Goal: Task Accomplishment & Management: Manage account settings

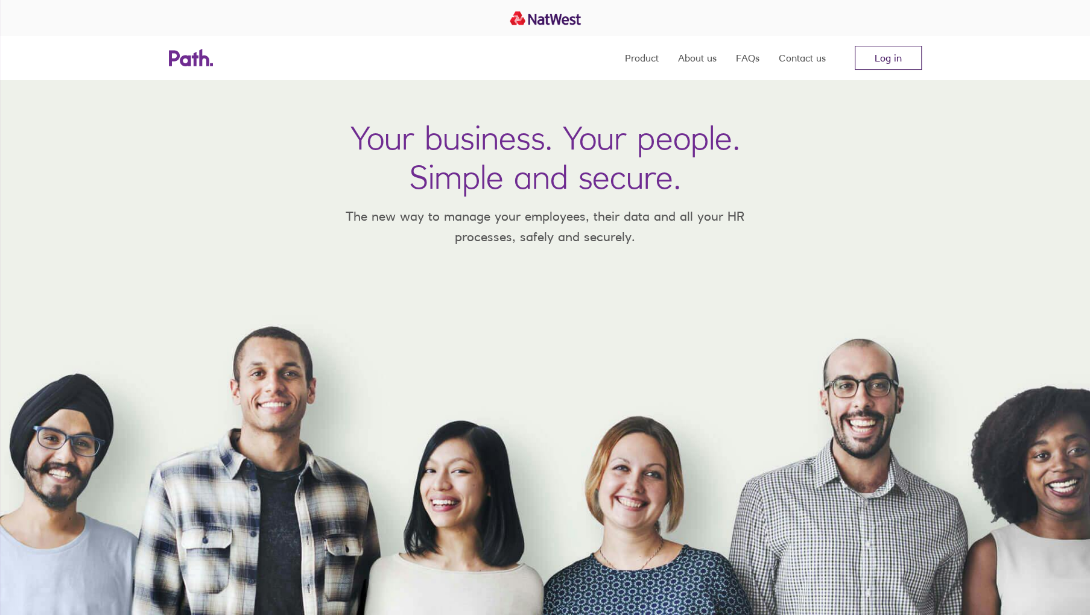
drag, startPoint x: 0, startPoint y: 0, endPoint x: 899, endPoint y: 60, distance: 901.1
click at [899, 60] on link "Log in" at bounding box center [887, 58] width 67 height 24
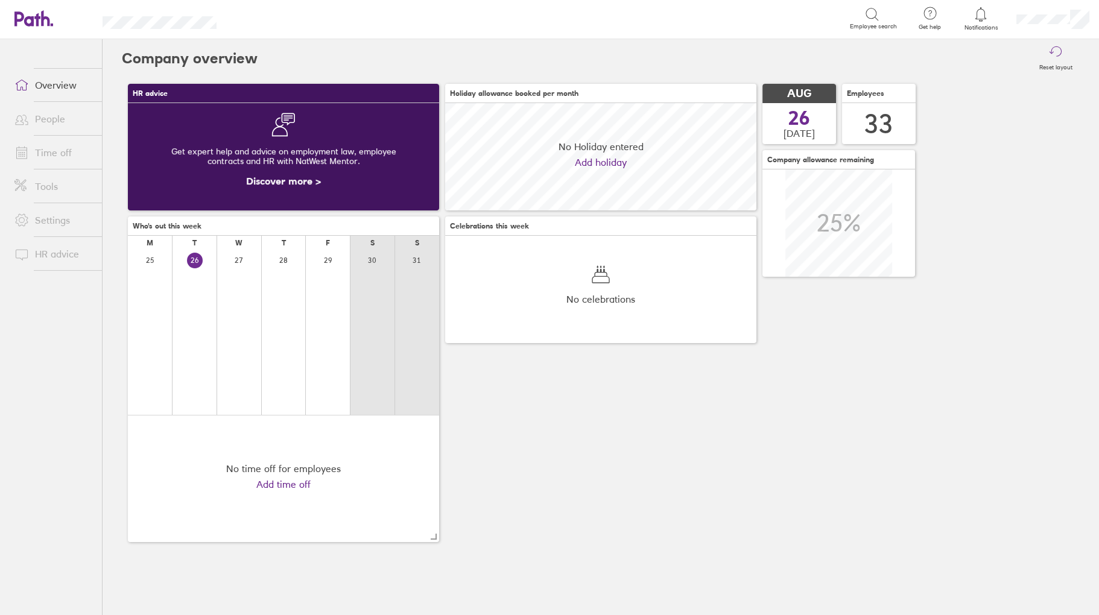
scroll to position [107, 311]
click at [37, 151] on link "Time off" at bounding box center [53, 153] width 97 height 24
